Goal: Task Accomplishment & Management: Manage account settings

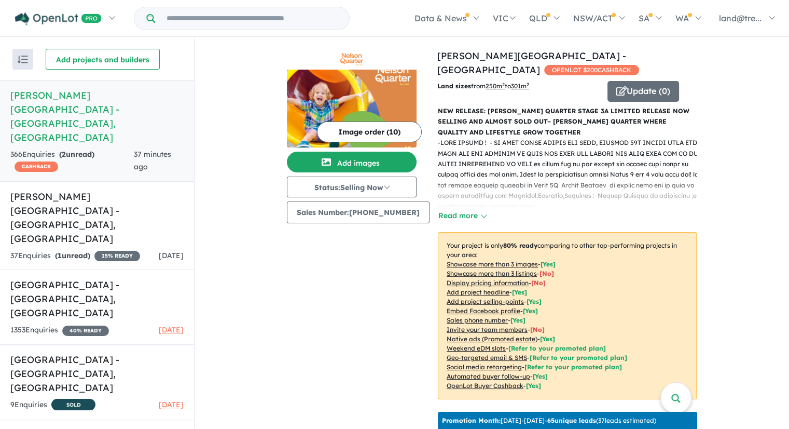
click at [75, 149] on strong "( 2 unread)" at bounding box center [76, 153] width 35 height 9
click at [81, 93] on h5 "[PERSON_NAME][GEOGRAPHIC_DATA] - [GEOGRAPHIC_DATA] , [GEOGRAPHIC_DATA]" at bounding box center [96, 116] width 173 height 56
click at [81, 93] on h5 "Nelson Quarter Estate - Box Hill , NSW" at bounding box center [96, 116] width 173 height 56
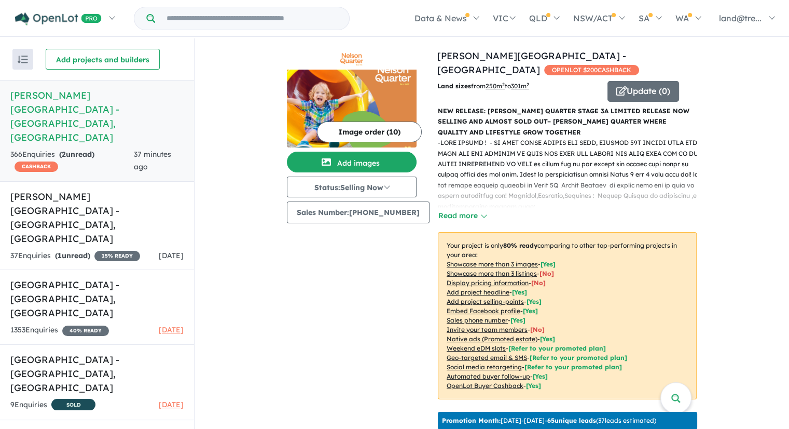
click at [114, 94] on h5 "Nelson Quarter Estate - Box Hill , NSW" at bounding box center [96, 116] width 173 height 56
click at [19, 94] on h5 "Nelson Quarter Estate - Box Hill , NSW" at bounding box center [96, 116] width 173 height 56
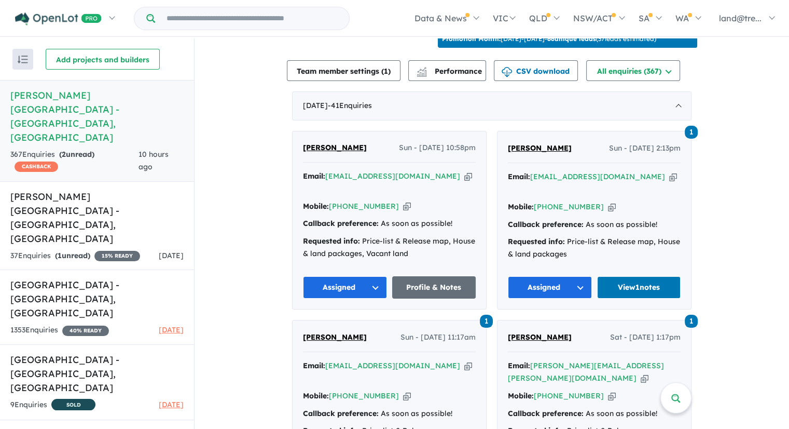
scroll to position [382, 0]
click at [443, 275] on link "Profile & Notes" at bounding box center [434, 286] width 84 height 22
click at [634, 275] on link "View 1 notes" at bounding box center [639, 286] width 84 height 22
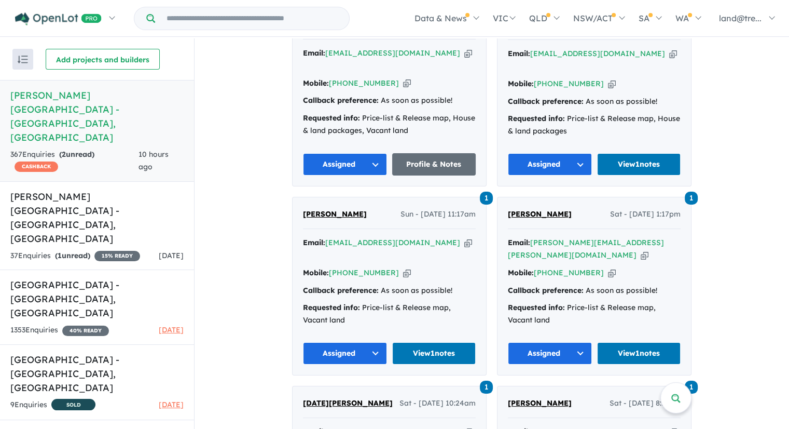
scroll to position [510, 0]
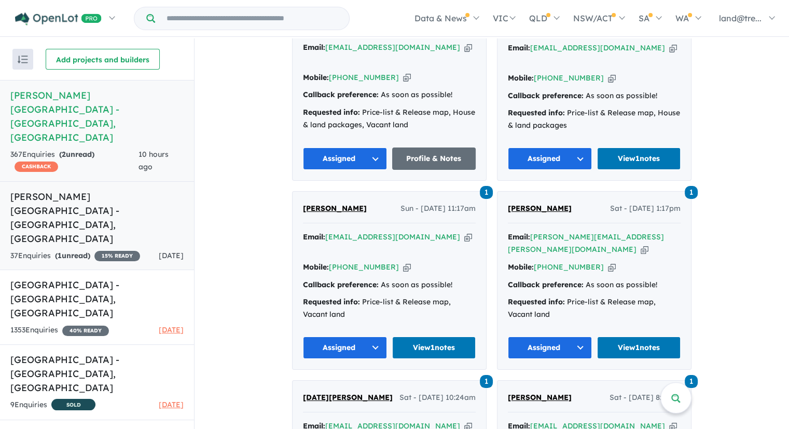
click at [75, 251] on strong "( 1 unread)" at bounding box center [72, 255] width 35 height 9
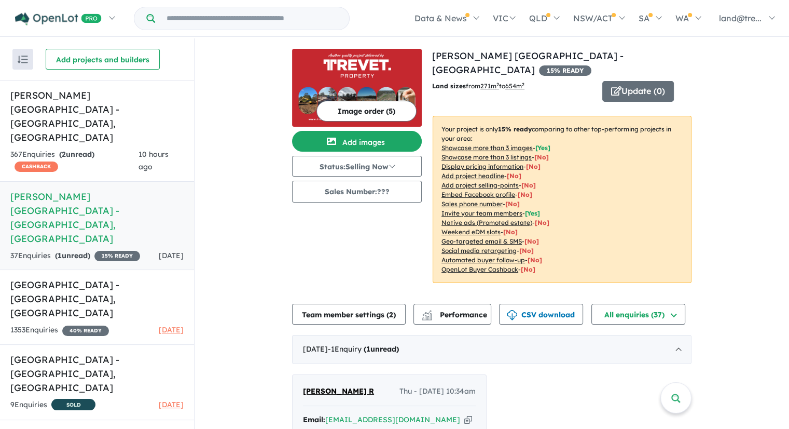
click at [75, 251] on strong "( 1 unread)" at bounding box center [72, 255] width 35 height 9
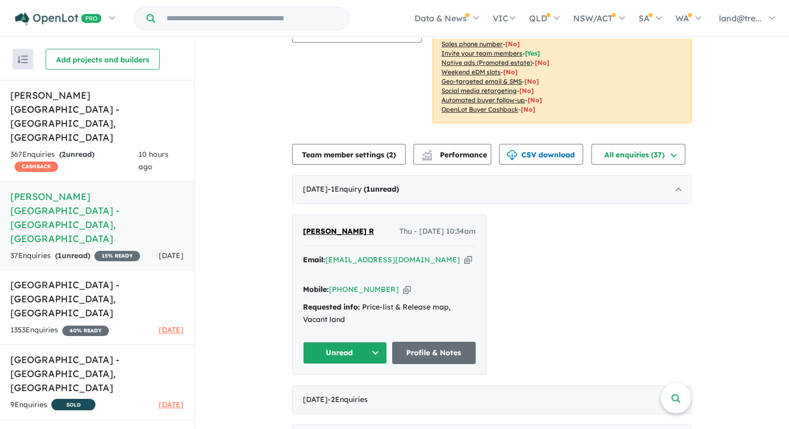
scroll to position [160, 0]
click at [317, 226] on span "[PERSON_NAME] R" at bounding box center [338, 230] width 71 height 9
click at [47, 92] on h5 "Nelson Quarter Estate - Box Hill , NSW" at bounding box center [96, 116] width 173 height 56
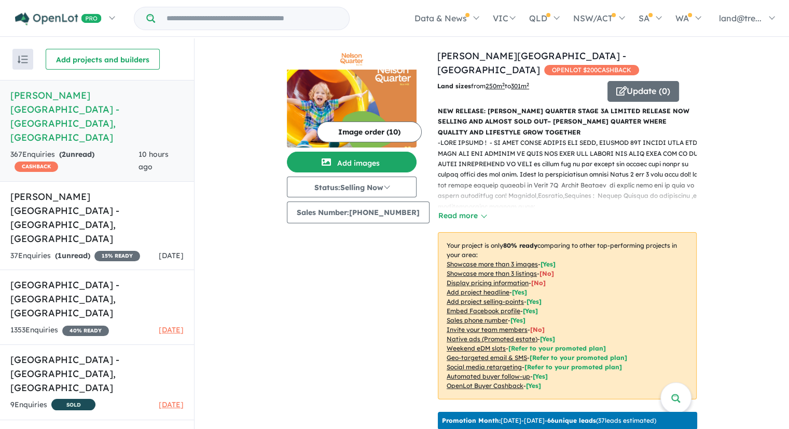
click at [46, 91] on h5 "Nelson Quarter Estate - Box Hill , NSW" at bounding box center [96, 116] width 173 height 56
click at [80, 149] on strong "( 2 unread)" at bounding box center [76, 153] width 35 height 9
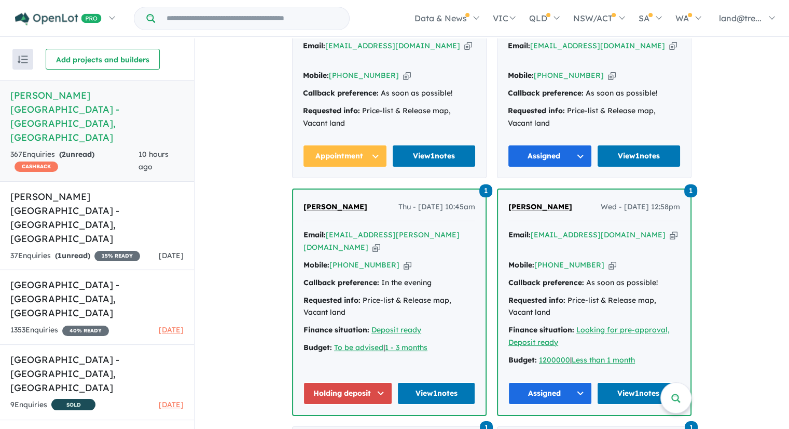
scroll to position [4280, 0]
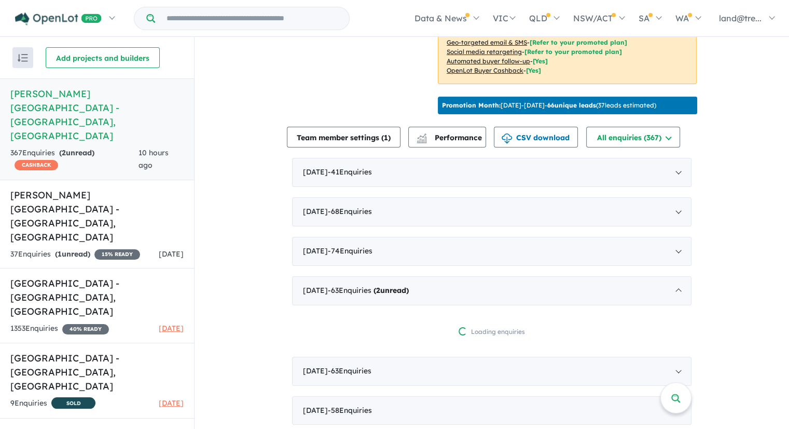
scroll to position [420, 0]
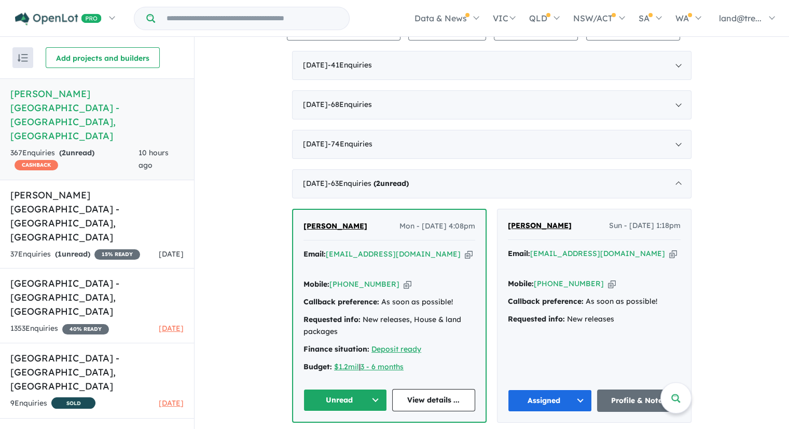
click at [328, 389] on button "Unread" at bounding box center [345, 400] width 84 height 22
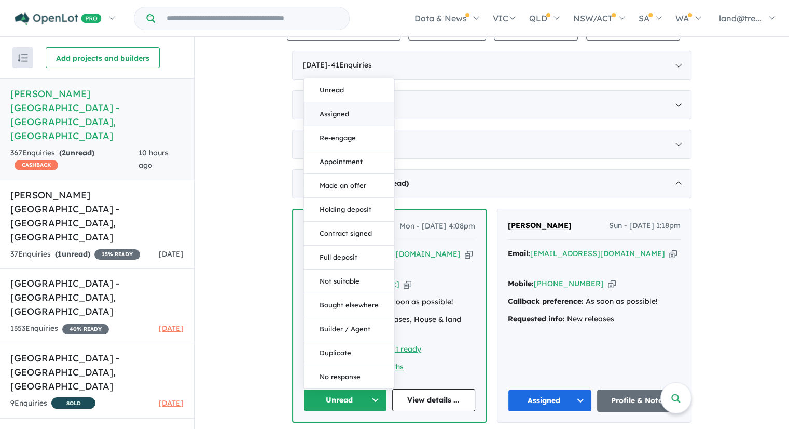
click at [330, 102] on button "Assigned" at bounding box center [349, 114] width 90 height 24
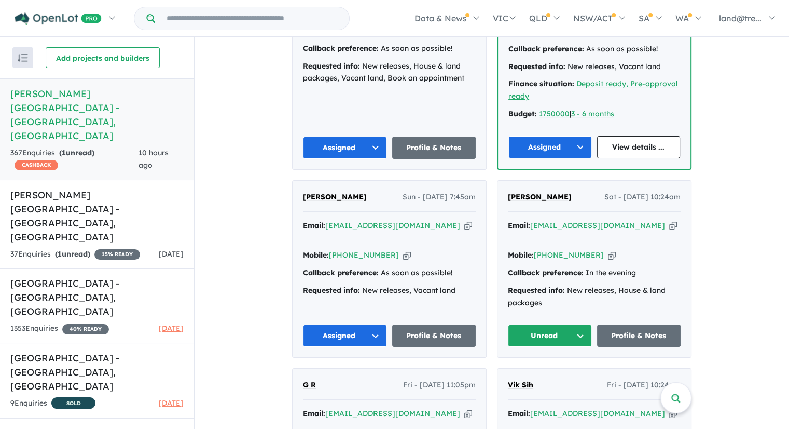
scroll to position [3829, 0]
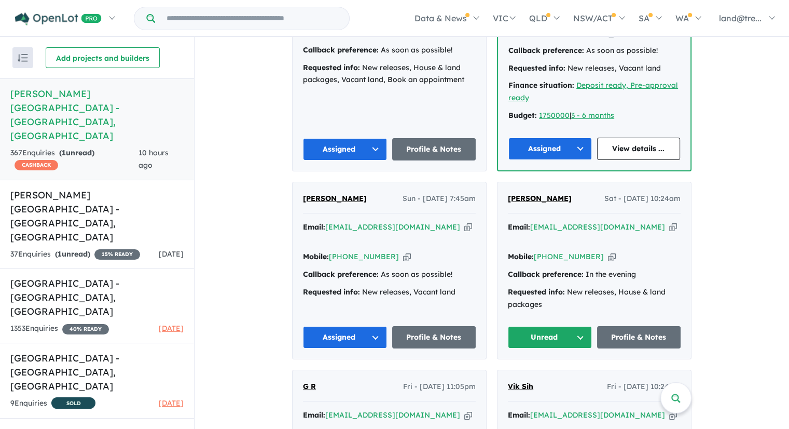
click at [537, 326] on button "Unread" at bounding box center [550, 337] width 84 height 22
click at [531, 374] on button "Assigned" at bounding box center [553, 386] width 90 height 24
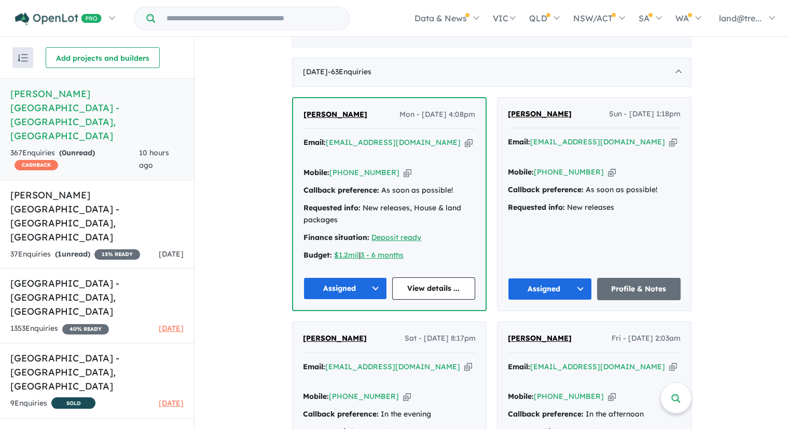
scroll to position [0, 0]
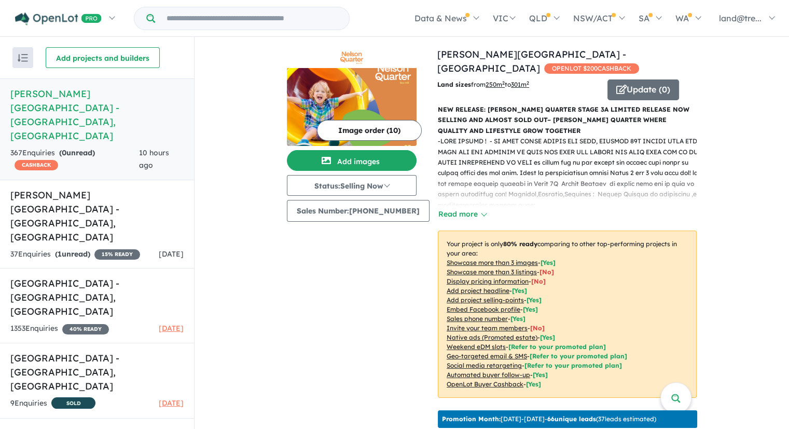
click at [59, 93] on h5 "Nelson Quarter Estate - Box Hill , NSW" at bounding box center [96, 115] width 173 height 56
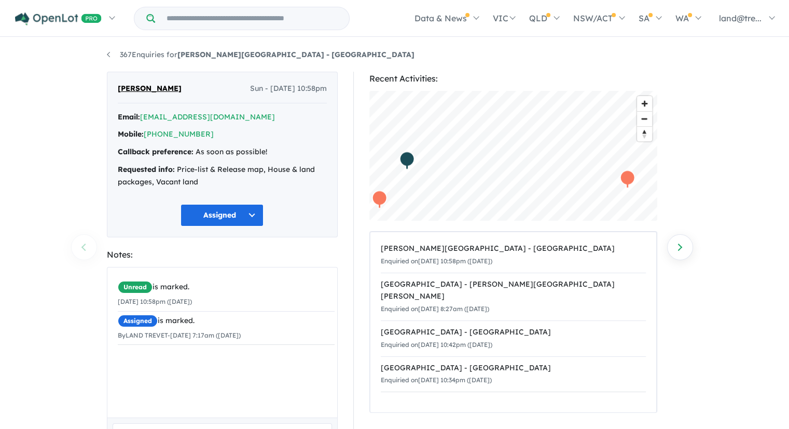
scroll to position [82, 0]
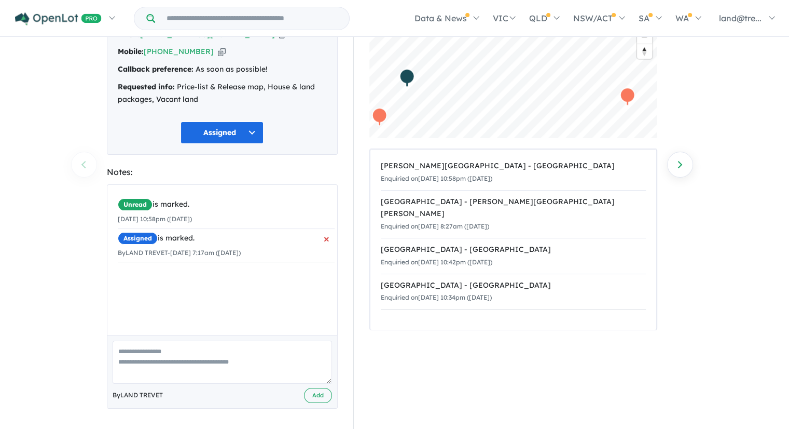
click at [324, 243] on span "×" at bounding box center [327, 238] width 6 height 19
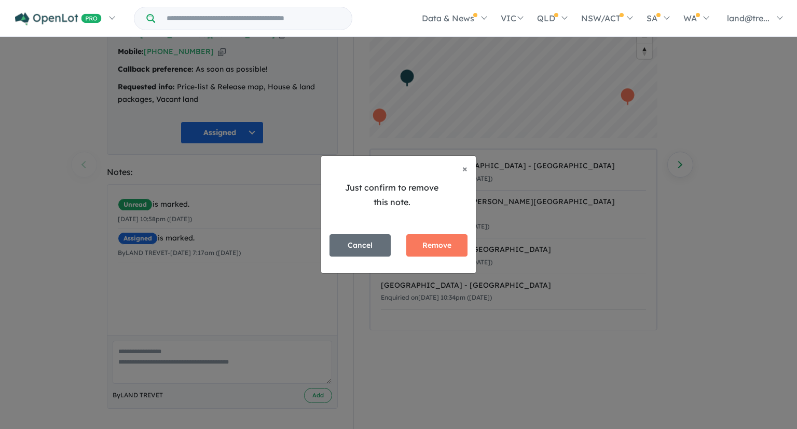
click at [757, 123] on div "Just confirm to remove this note. × Close Cancel Remove" at bounding box center [398, 214] width 797 height 429
